Goal: Information Seeking & Learning: Learn about a topic

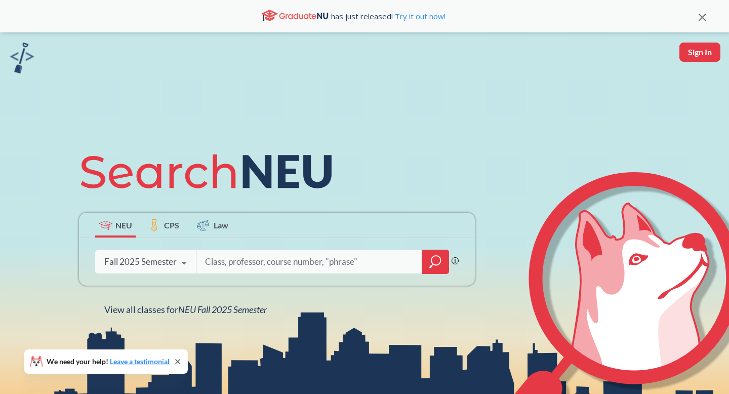
click at [260, 260] on input "search" at bounding box center [309, 261] width 211 height 21
click at [168, 266] on div "Fall 2025 Semester" at bounding box center [140, 261] width 72 height 11
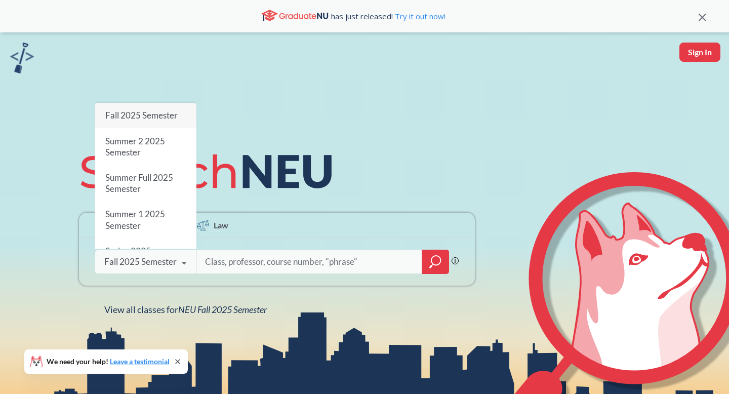
click at [209, 259] on input "search" at bounding box center [309, 261] width 211 height 21
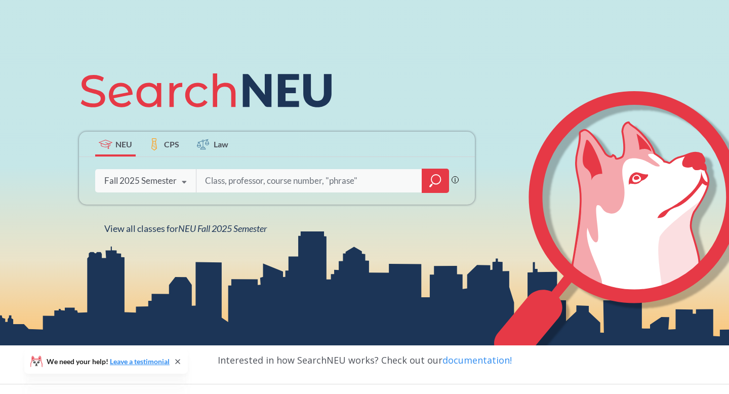
scroll to position [93, 0]
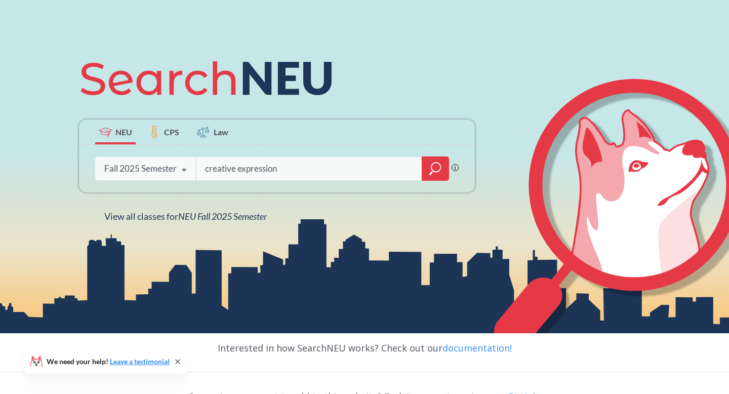
type input "creative expression"
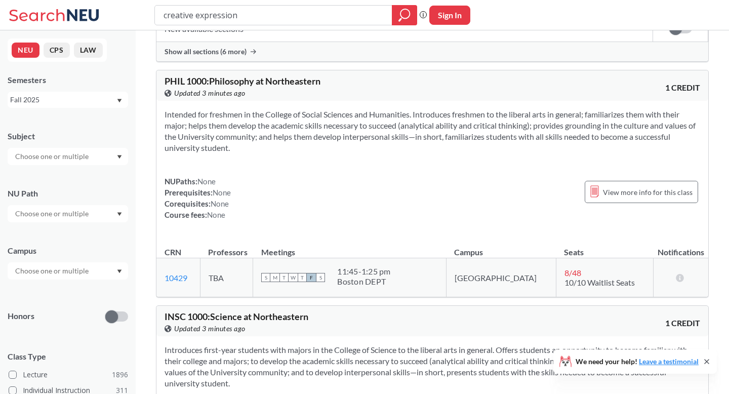
scroll to position [5895, 0]
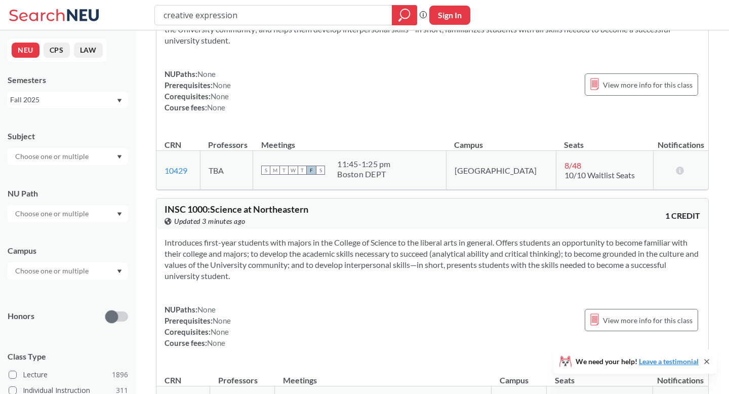
click at [81, 223] on div "Subject NU Path Campus Honors Class Type Lecture 1896 Individual Instruction 31…" at bounding box center [68, 349] width 120 height 459
click at [85, 212] on input "text" at bounding box center [52, 214] width 85 height 12
click at [59, 272] on span "Creative Express/Innov" at bounding box center [50, 275] width 75 height 11
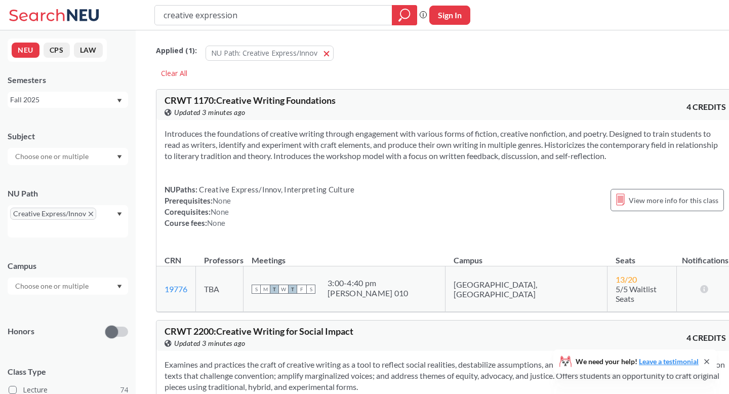
drag, startPoint x: 310, startPoint y: 19, endPoint x: 136, endPoint y: 8, distance: 174.4
click at [136, 8] on div "creative expression Phrase search guarantees the exact search appears in the re…" at bounding box center [364, 15] width 729 height 30
click at [91, 155] on div at bounding box center [68, 156] width 120 height 17
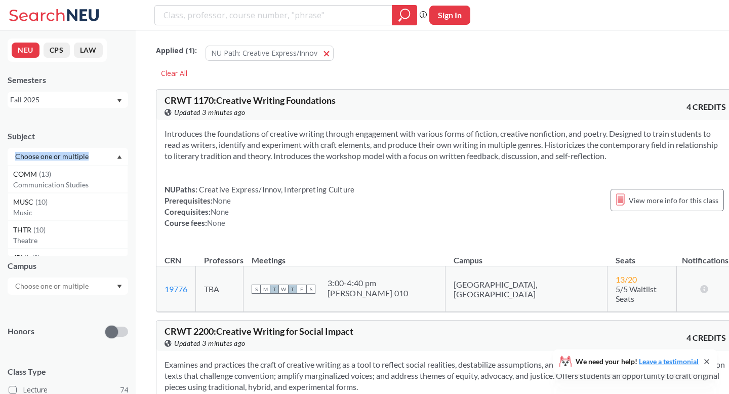
click at [91, 155] on div at bounding box center [68, 156] width 120 height 17
click at [88, 135] on div "Subject" at bounding box center [68, 136] width 120 height 11
click at [89, 159] on input "text" at bounding box center [52, 156] width 85 height 12
click at [58, 240] on div "ARTD ( 3 )" at bounding box center [70, 236] width 114 height 11
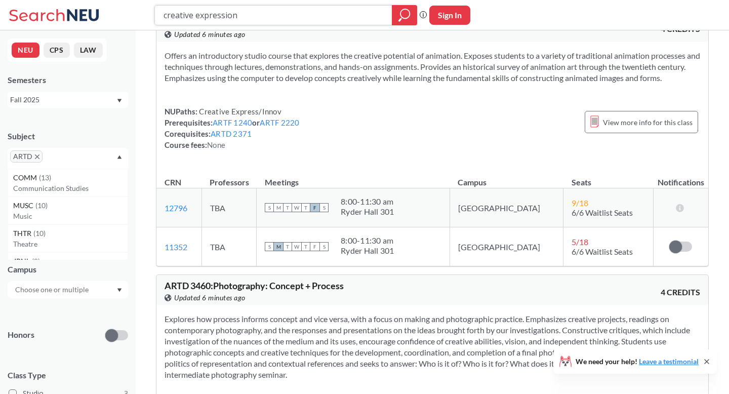
scroll to position [456, 0]
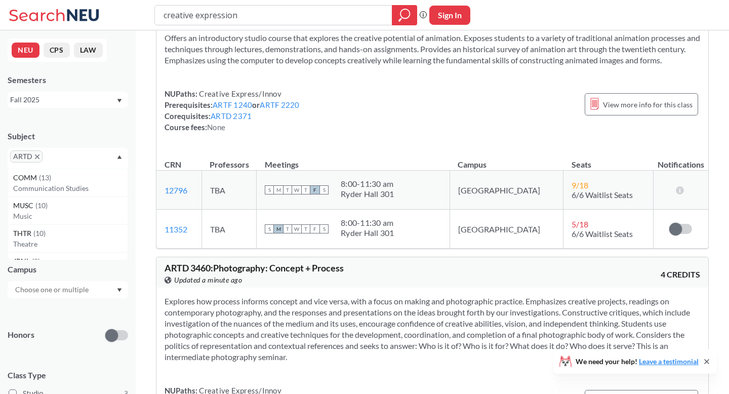
click at [38, 159] on icon "X to remove pill" at bounding box center [37, 156] width 5 height 5
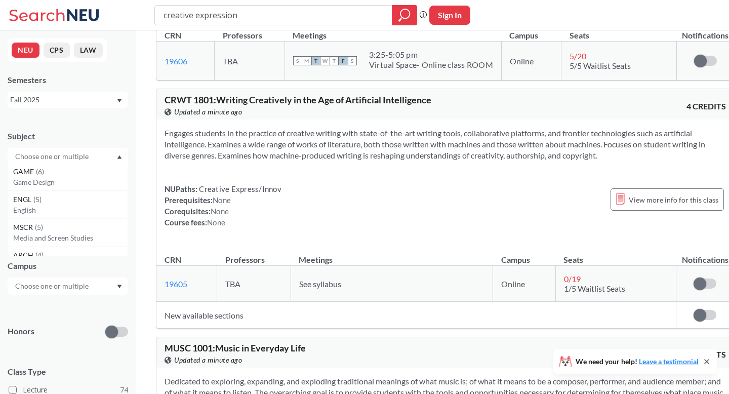
scroll to position [142, 0]
click at [56, 181] on p "Game Design" at bounding box center [70, 182] width 114 height 10
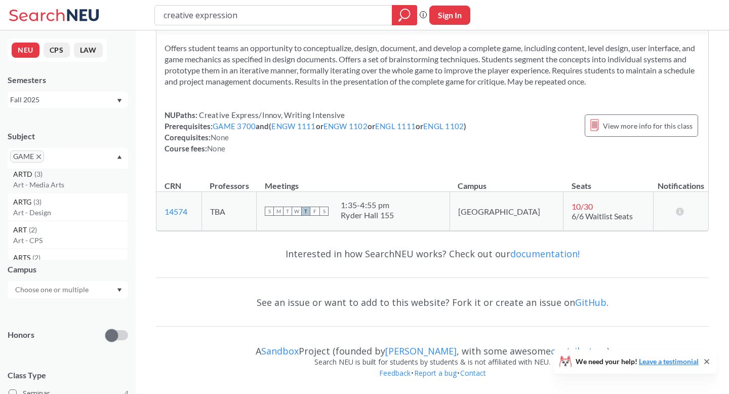
scroll to position [282, 0]
click at [93, 200] on div "ARTG ( 3 )" at bounding box center [70, 201] width 114 height 11
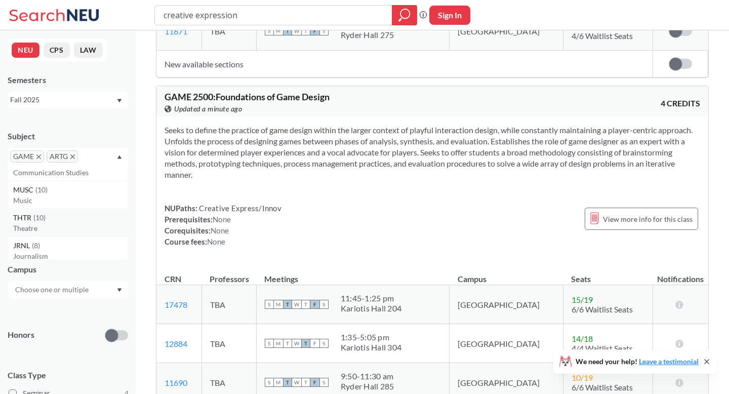
scroll to position [24, 0]
click at [36, 155] on span "GAME" at bounding box center [27, 156] width 34 height 12
click at [39, 156] on icon "X to remove pill" at bounding box center [38, 156] width 5 height 5
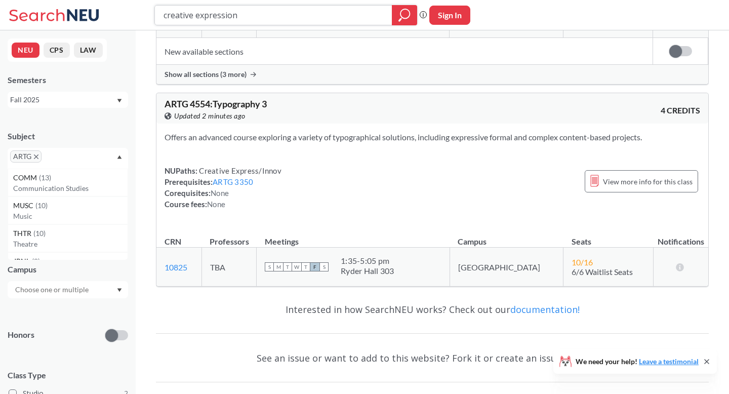
scroll to position [664, 0]
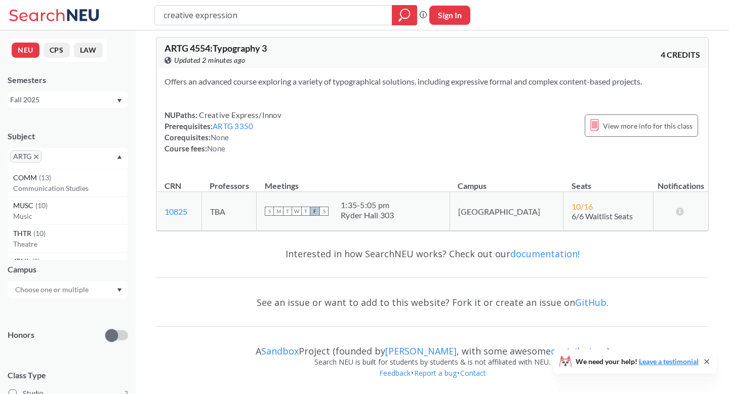
click at [35, 152] on span "ARTG" at bounding box center [25, 156] width 31 height 12
click at [39, 160] on span "ARTG" at bounding box center [25, 156] width 31 height 12
click at [36, 156] on icon "X to remove pill" at bounding box center [36, 156] width 5 height 5
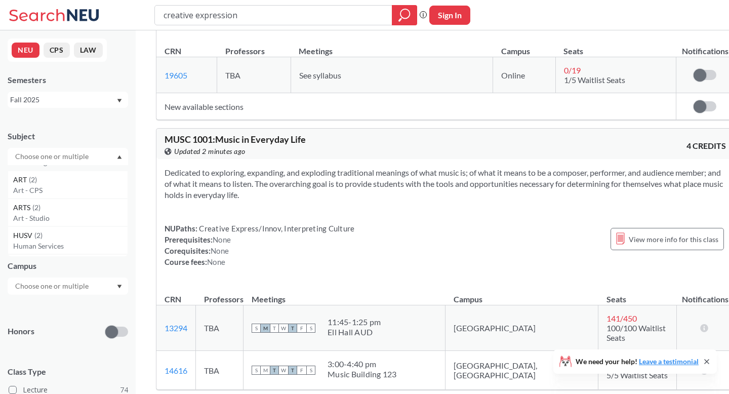
scroll to position [362, 0]
click at [51, 209] on p "Art - Studio" at bounding box center [70, 213] width 114 height 10
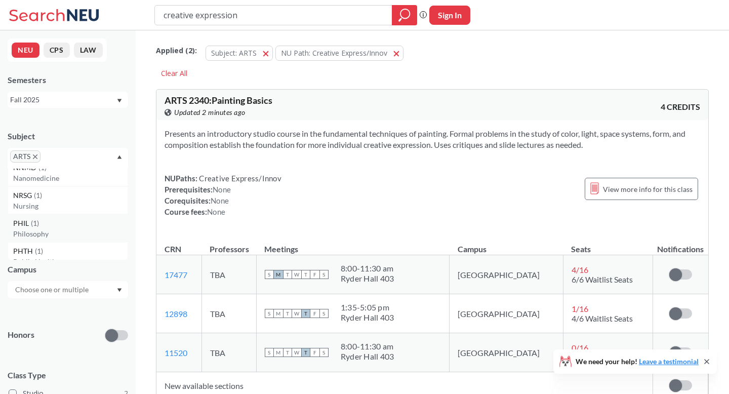
scroll to position [912, 0]
click at [61, 192] on p "Nursing" at bounding box center [70, 195] width 114 height 10
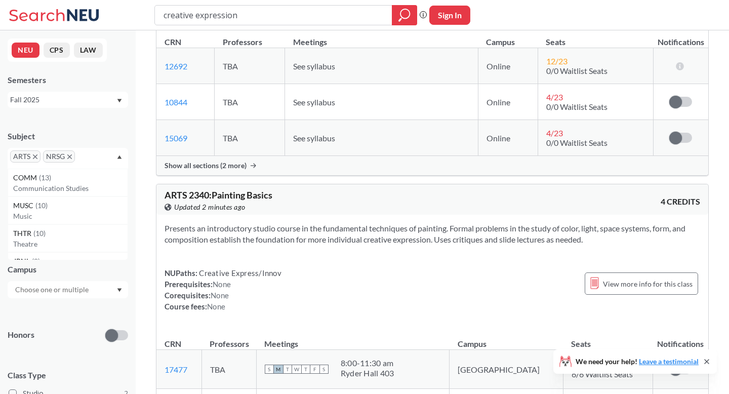
scroll to position [264, 0]
click at [33, 155] on icon "X to remove pill" at bounding box center [35, 156] width 5 height 5
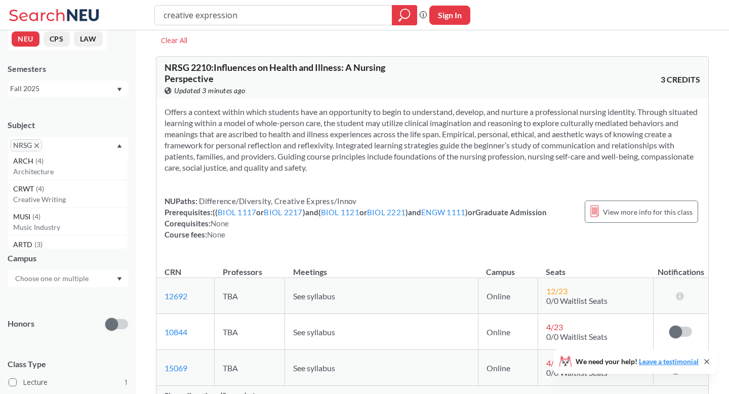
scroll to position [231, 0]
click at [38, 145] on icon "X to remove pill" at bounding box center [36, 145] width 5 height 5
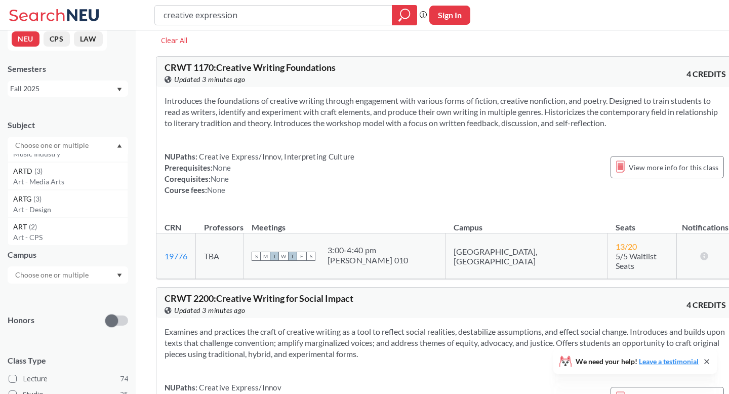
scroll to position [306, 0]
click at [66, 173] on p "Art - Media Arts" at bounding box center [70, 174] width 114 height 10
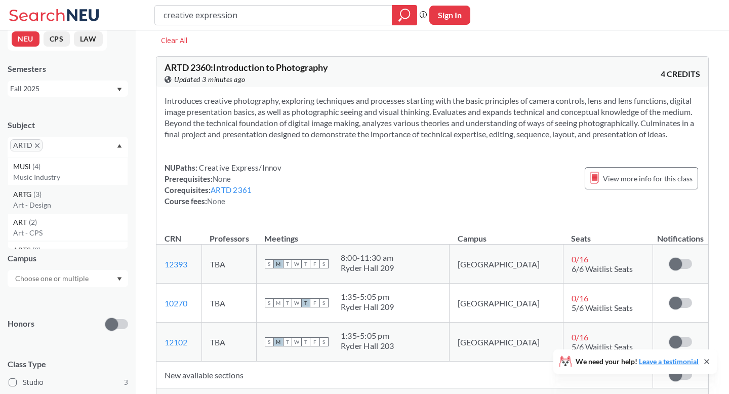
click at [65, 193] on div "ARTG ( 3 )" at bounding box center [70, 194] width 114 height 11
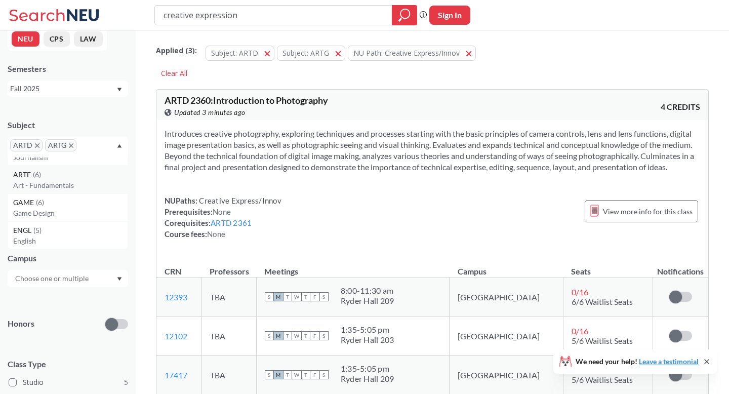
scroll to position [106, 0]
click at [66, 185] on p "Art - Fundamentals" at bounding box center [70, 183] width 114 height 10
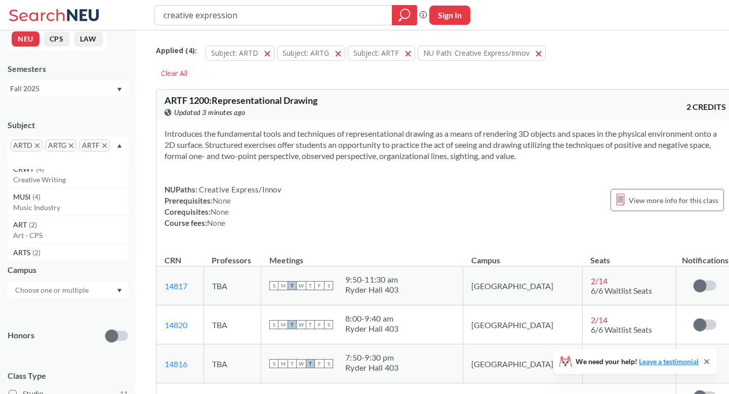
scroll to position [235, 0]
click at [58, 220] on div "ART ( 2 )" at bounding box center [70, 221] width 114 height 11
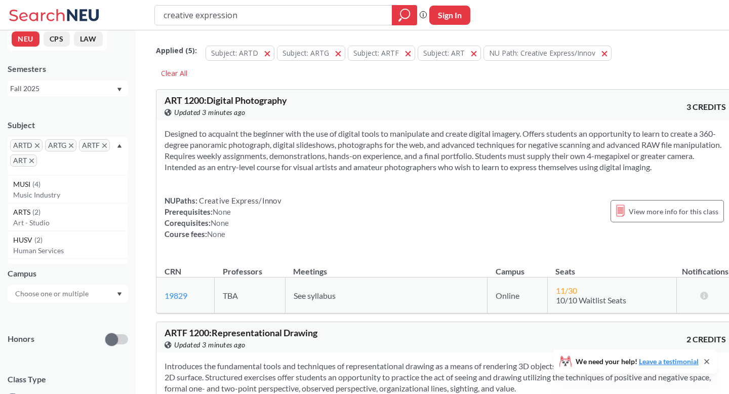
scroll to position [250, 0]
click at [58, 220] on p "Art - Studio" at bounding box center [70, 221] width 114 height 10
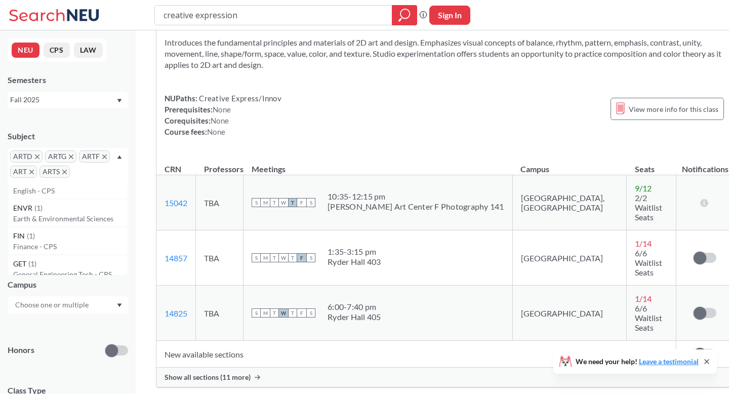
scroll to position [740, 0]
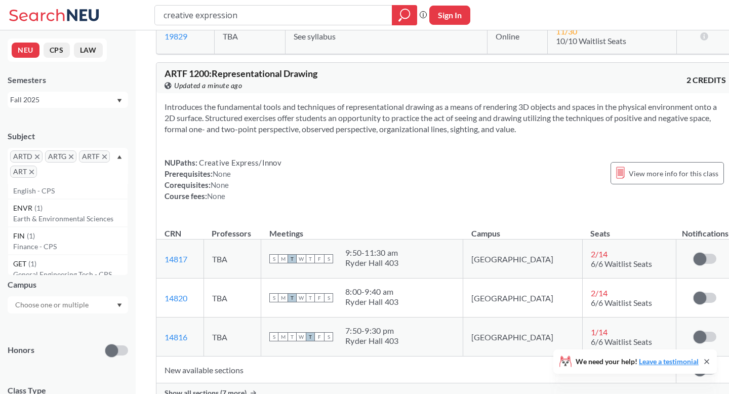
scroll to position [247, 0]
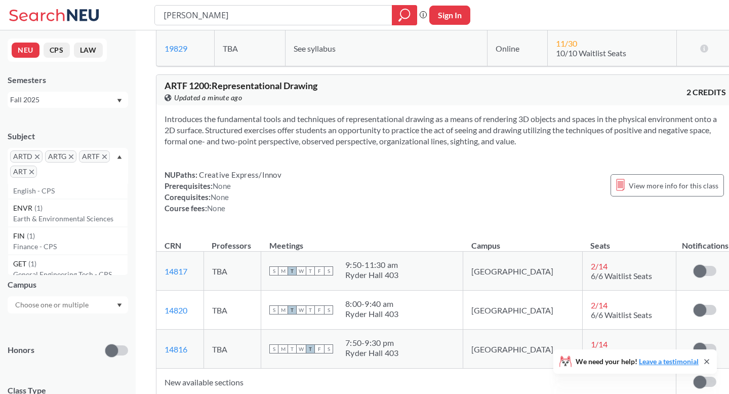
type input "ceramic"
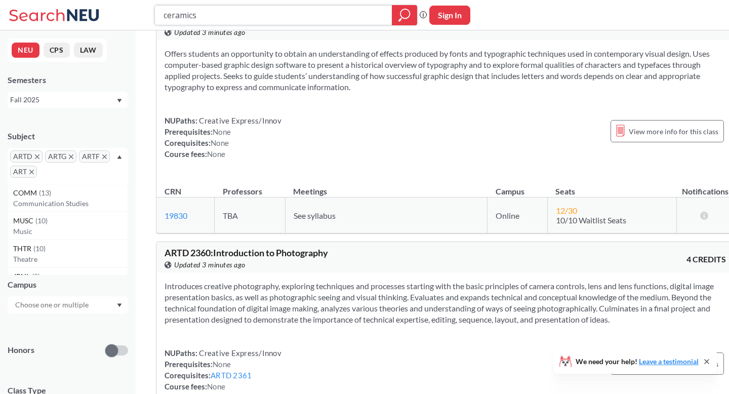
scroll to position [2572, 0]
